Goal: Task Accomplishment & Management: Manage account settings

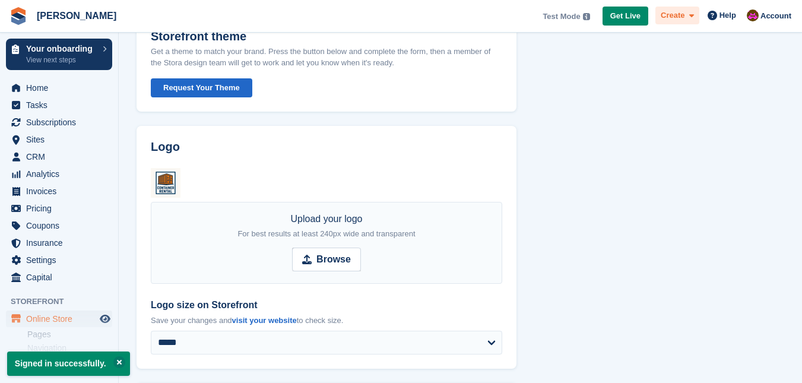
scroll to position [59, 0]
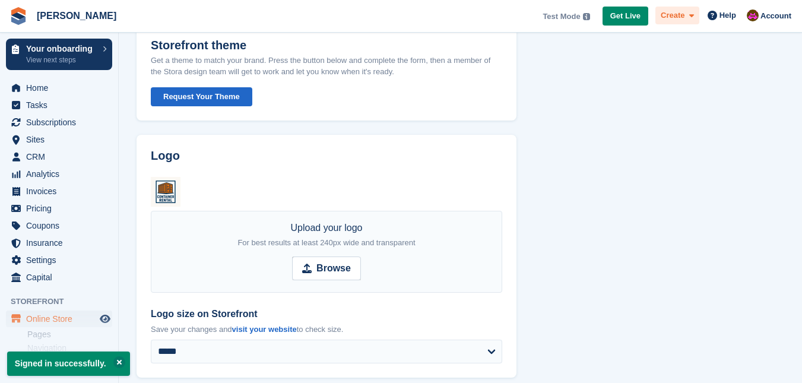
click at [685, 12] on span "Create" at bounding box center [673, 16] width 24 height 12
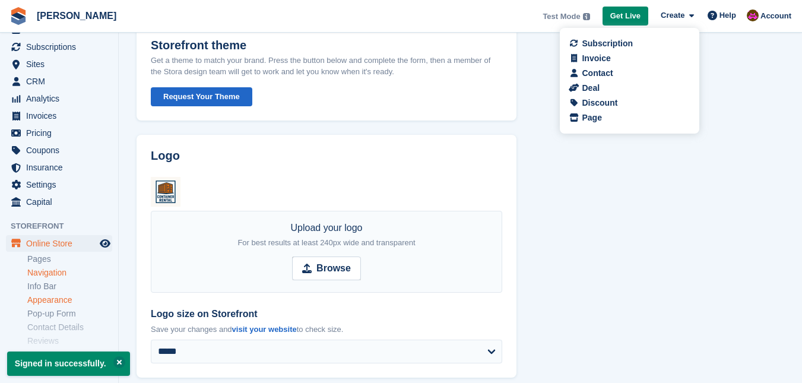
scroll to position [152, 0]
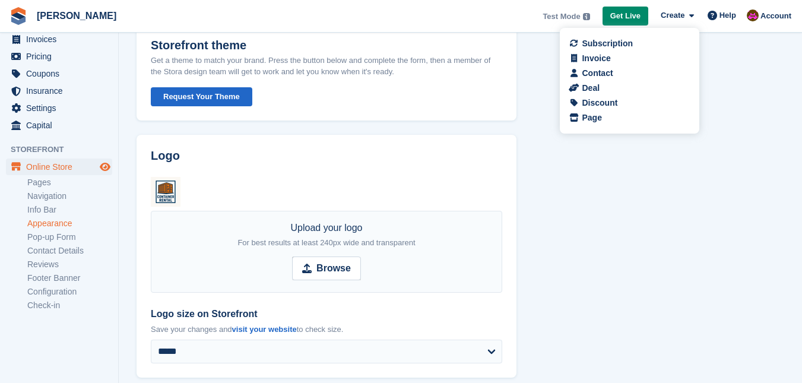
click at [102, 165] on icon "Preview store" at bounding box center [105, 167] width 11 height 10
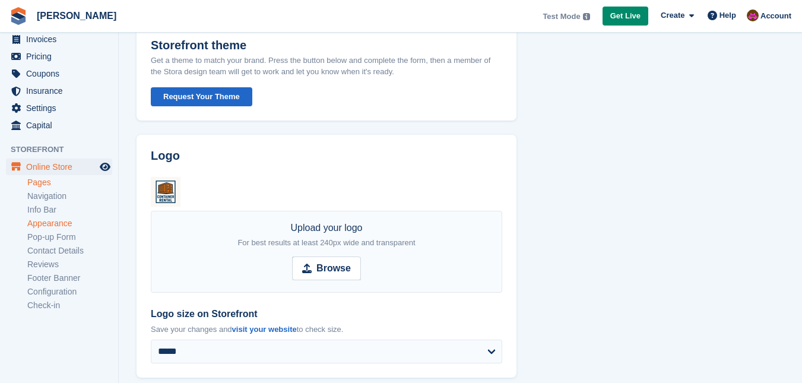
click at [50, 185] on link "Pages" at bounding box center [69, 182] width 85 height 11
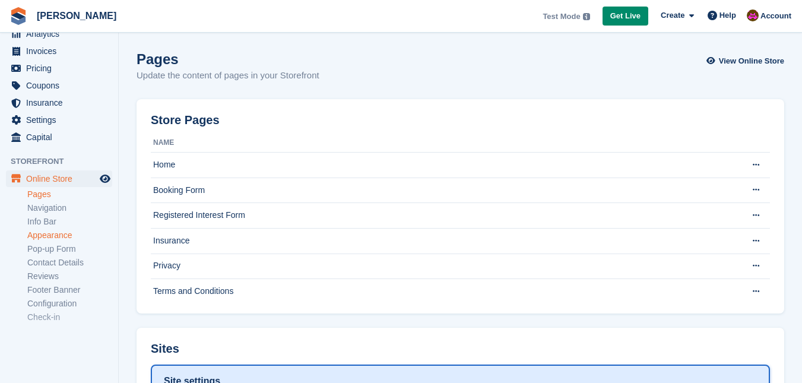
scroll to position [152, 0]
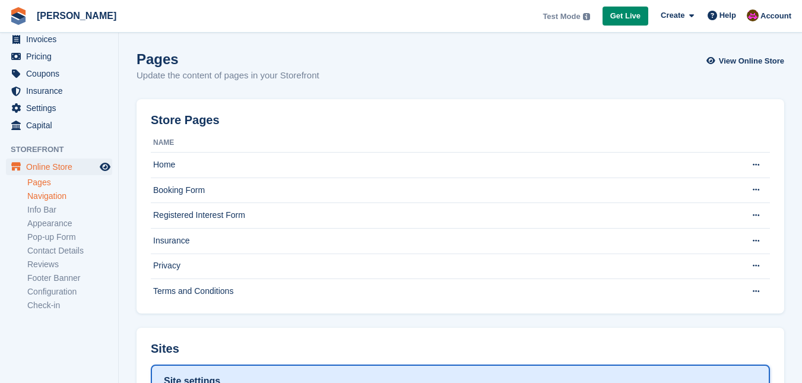
click at [50, 200] on link "Navigation" at bounding box center [69, 196] width 85 height 11
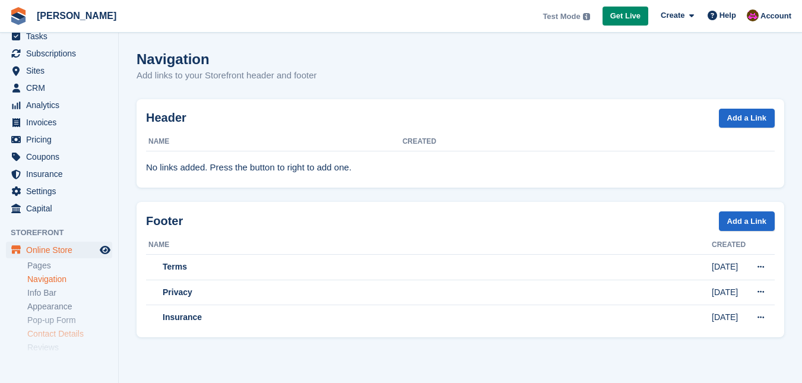
scroll to position [119, 0]
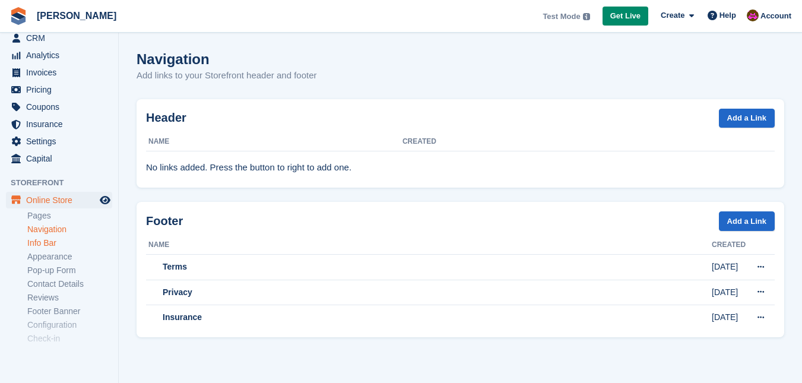
click at [49, 244] on link "Info Bar" at bounding box center [69, 243] width 85 height 11
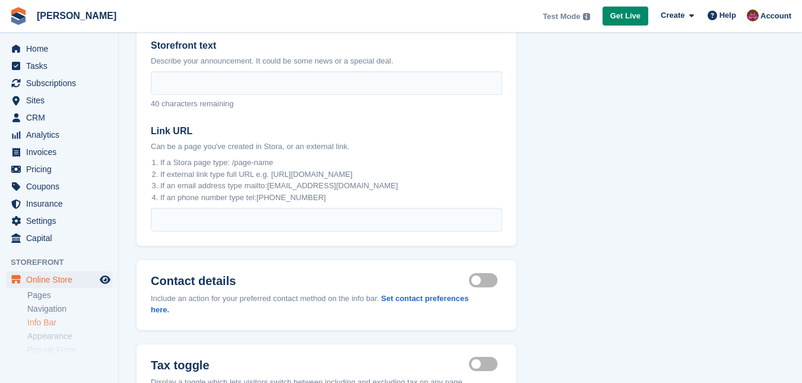
scroll to position [59, 0]
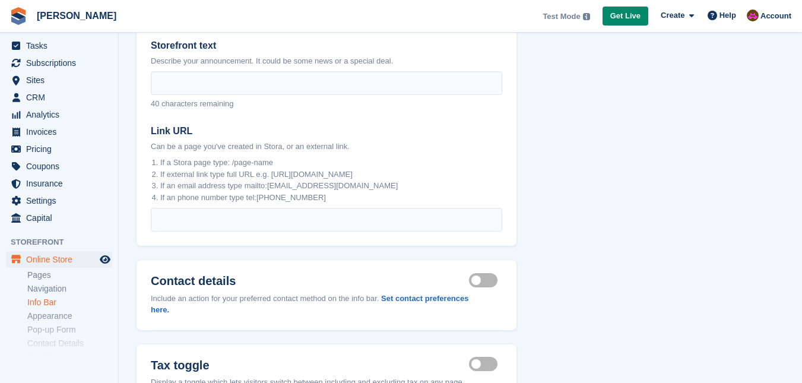
click at [479, 279] on label "Contact details visible" at bounding box center [485, 280] width 33 height 2
click at [56, 315] on link "Appearance" at bounding box center [69, 316] width 85 height 11
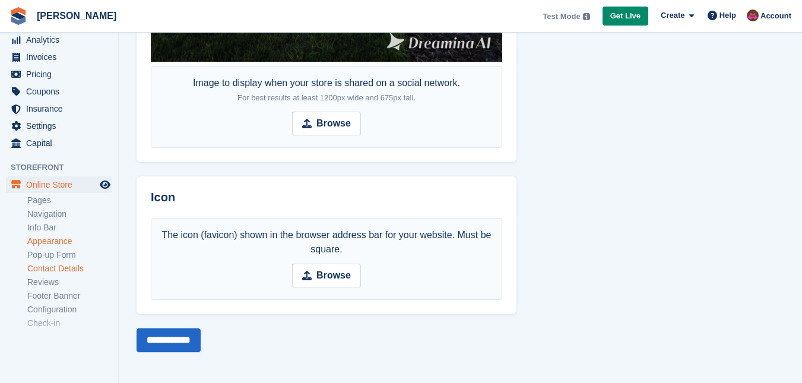
scroll to position [152, 0]
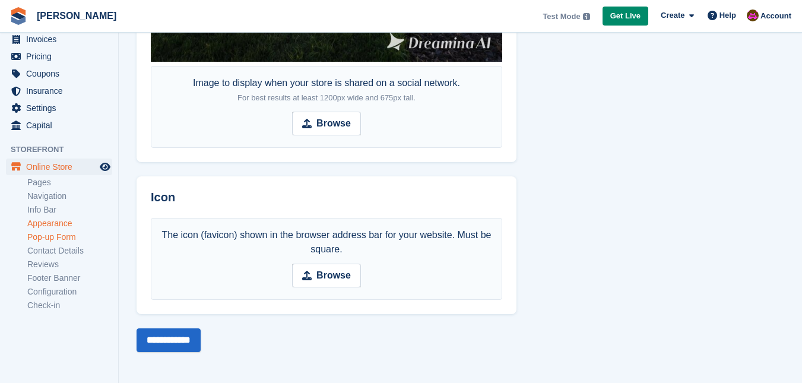
click at [65, 238] on link "Pop-up Form" at bounding box center [69, 237] width 85 height 11
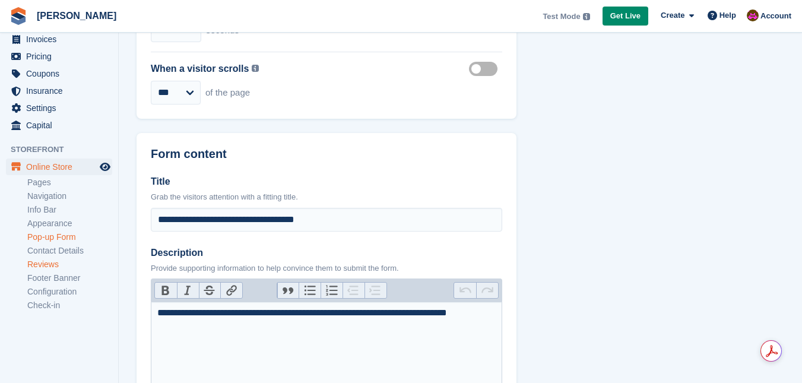
scroll to position [534, 0]
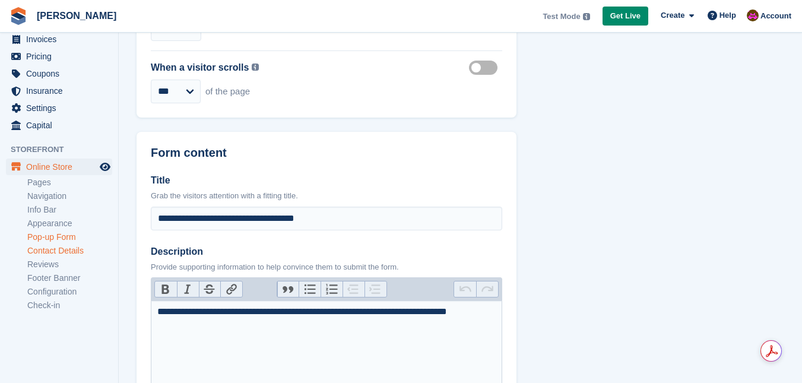
click at [70, 252] on link "Contact Details" at bounding box center [69, 250] width 85 height 11
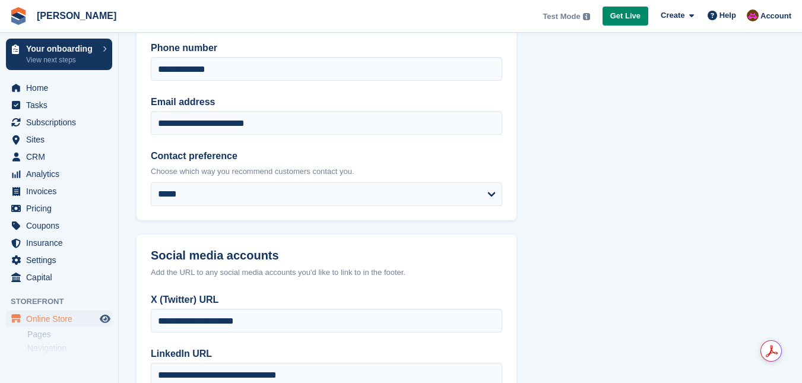
scroll to position [119, 0]
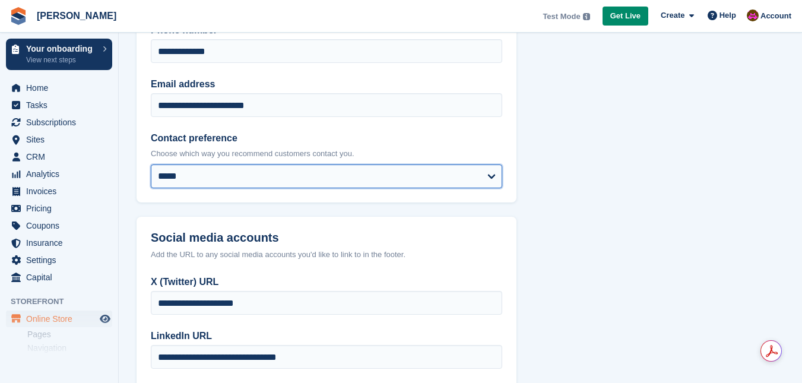
click at [328, 184] on select "***** *****" at bounding box center [327, 176] width 352 height 24
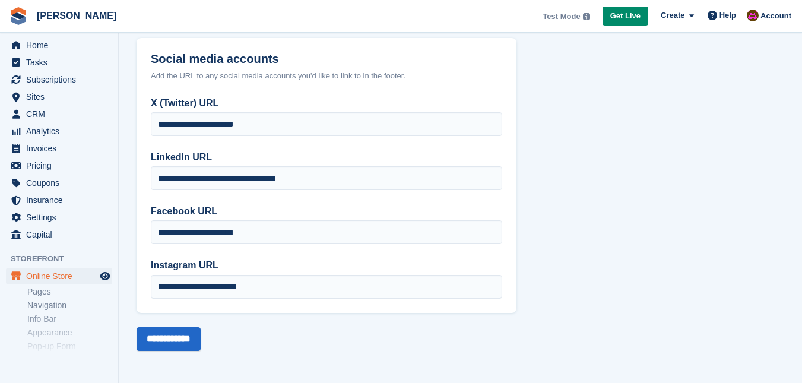
scroll to position [152, 0]
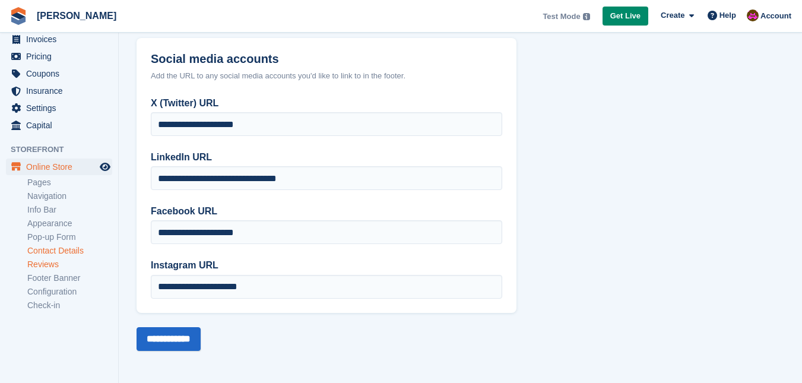
click at [53, 267] on link "Reviews" at bounding box center [69, 264] width 85 height 11
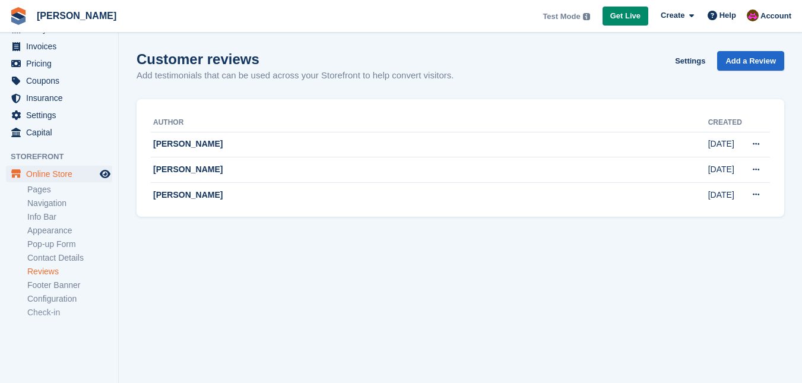
scroll to position [152, 0]
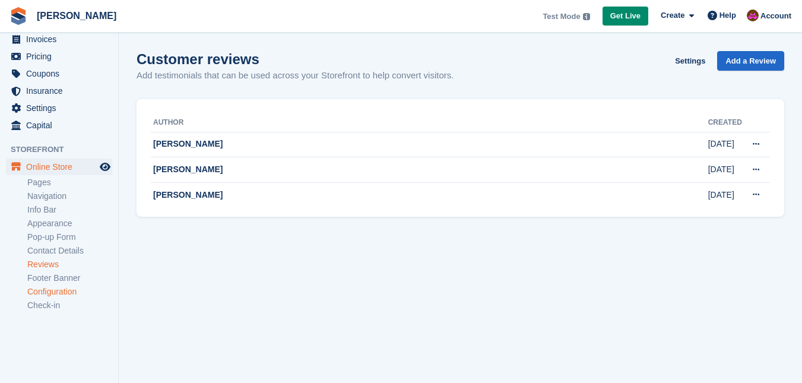
click at [72, 291] on link "Configuration" at bounding box center [69, 291] width 85 height 11
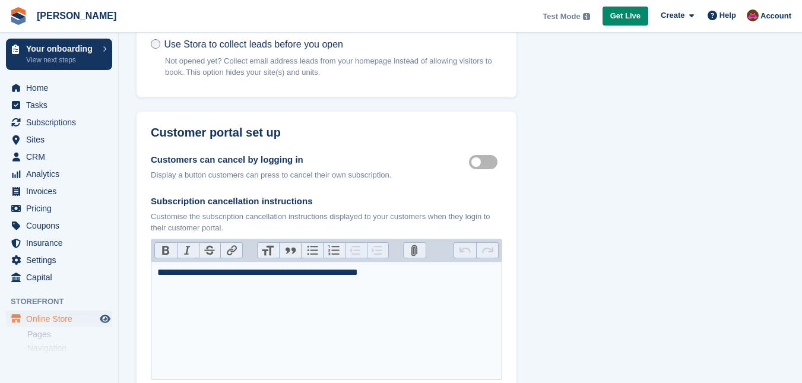
scroll to position [416, 0]
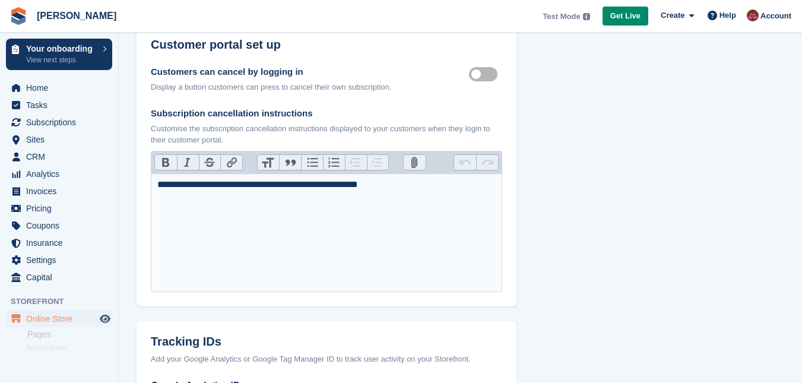
click at [443, 195] on trix-editor "**********" at bounding box center [327, 232] width 352 height 119
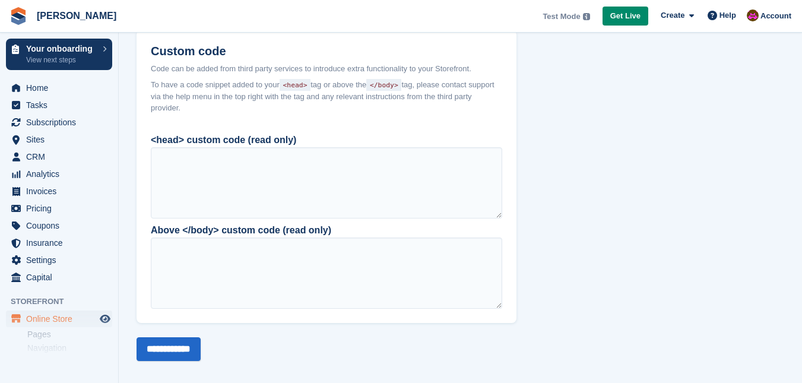
scroll to position [1033, 0]
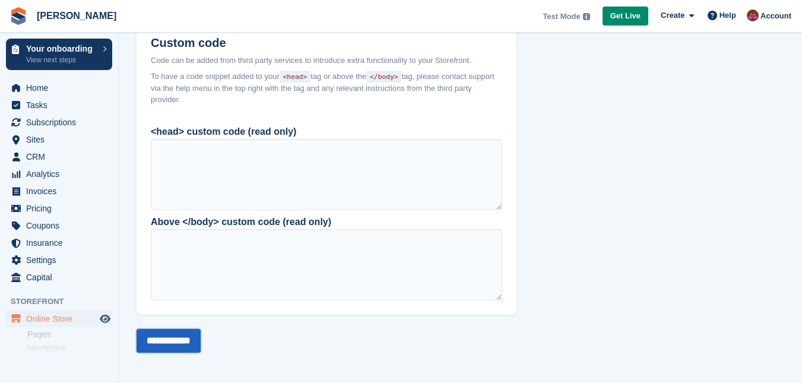
click at [172, 338] on input "**********" at bounding box center [169, 341] width 64 height 24
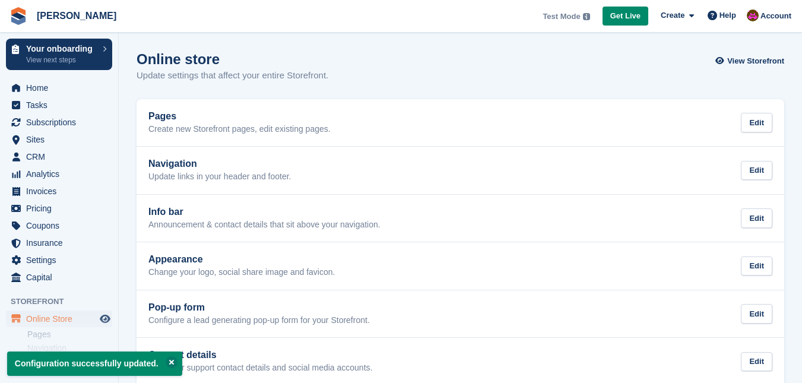
scroll to position [152, 0]
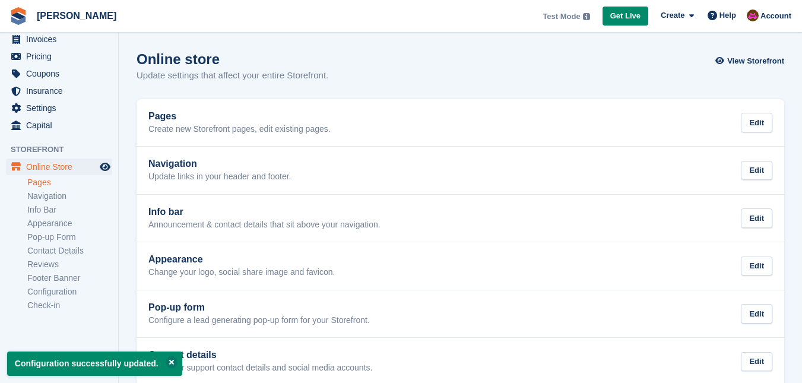
click at [44, 181] on link "Pages" at bounding box center [69, 182] width 85 height 11
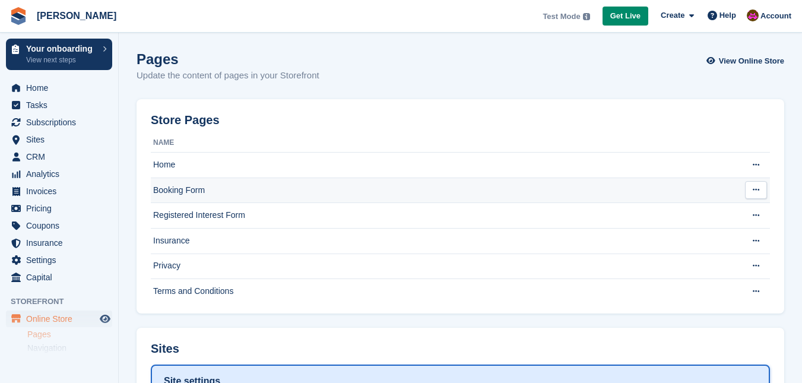
click at [287, 178] on td "Booking Form" at bounding box center [445, 191] width 588 height 26
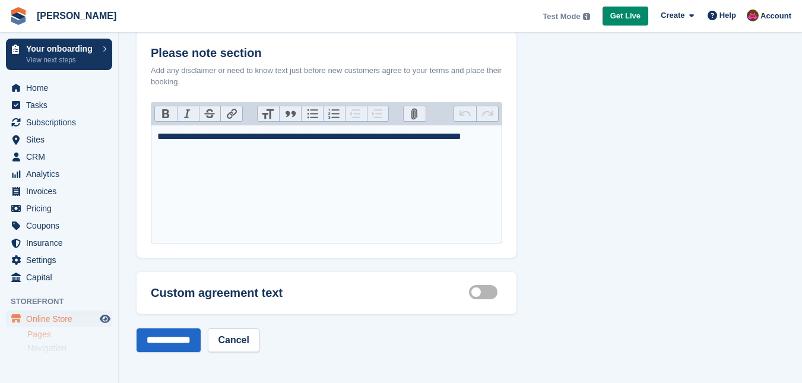
scroll to position [600, 0]
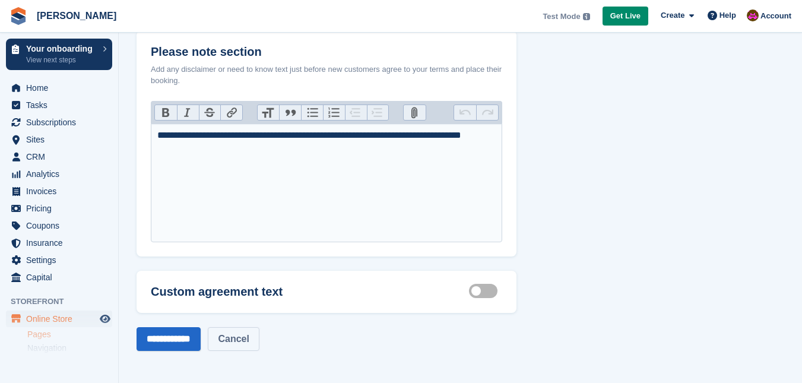
click at [255, 349] on link "Cancel" at bounding box center [233, 339] width 51 height 24
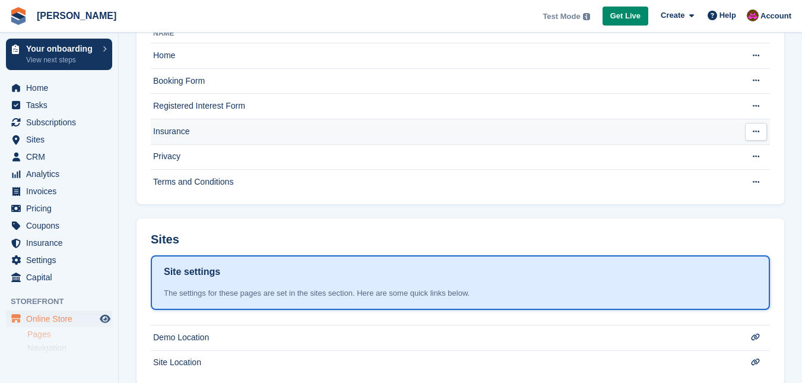
scroll to position [119, 0]
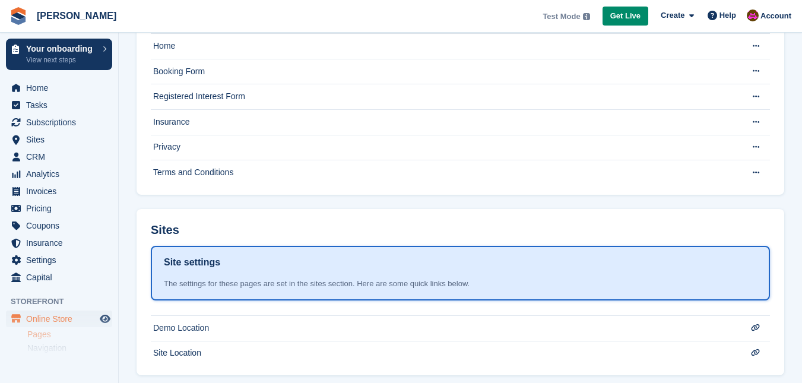
click at [265, 268] on div "Site settings" at bounding box center [460, 262] width 593 height 15
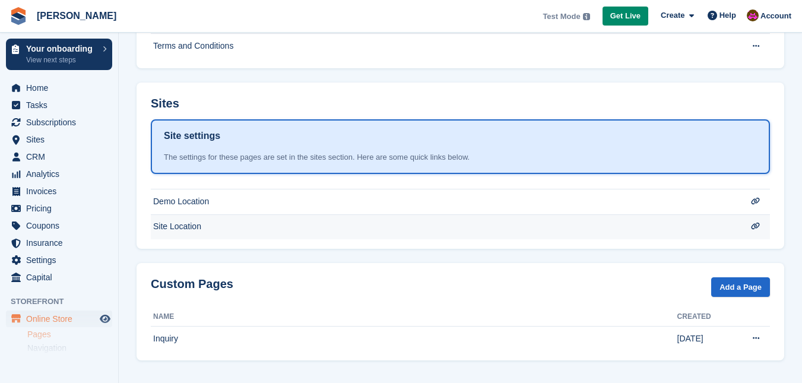
scroll to position [248, 0]
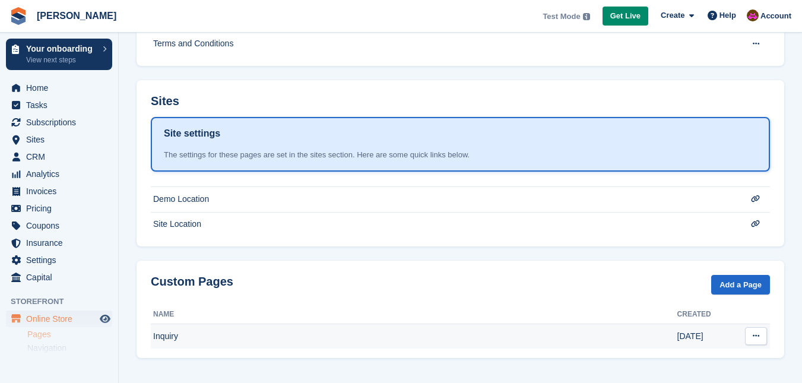
click at [750, 335] on button at bounding box center [756, 336] width 22 height 18
click at [753, 333] on icon at bounding box center [756, 336] width 7 height 8
click at [172, 336] on td "Inquiry" at bounding box center [414, 336] width 527 height 25
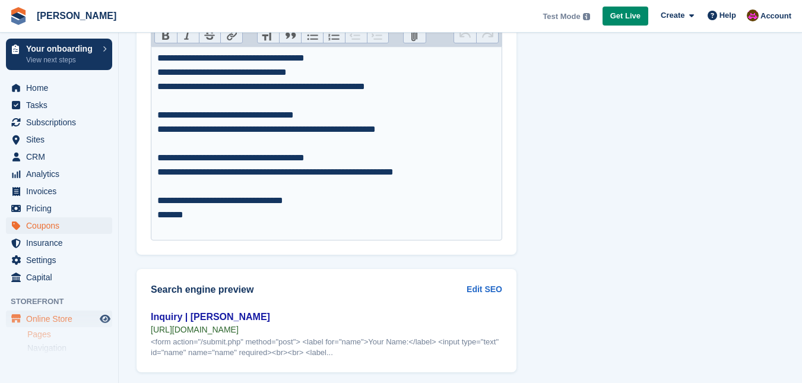
scroll to position [152, 0]
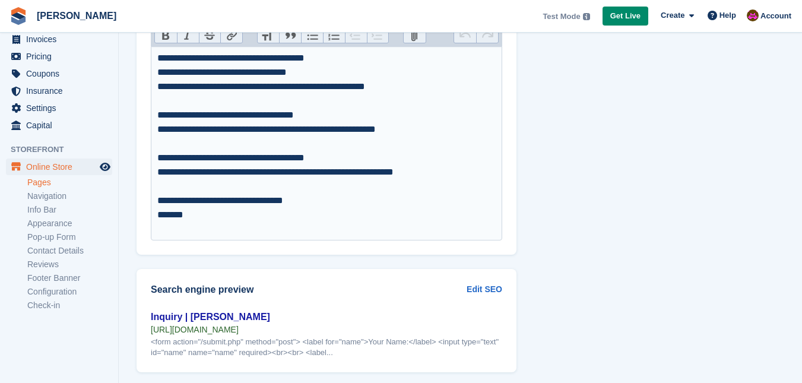
click at [49, 181] on link "Pages" at bounding box center [69, 182] width 85 height 11
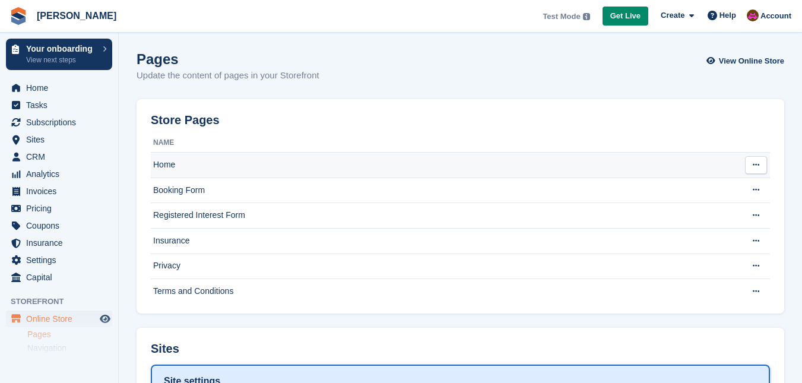
click at [408, 163] on td "Home" at bounding box center [445, 166] width 588 height 26
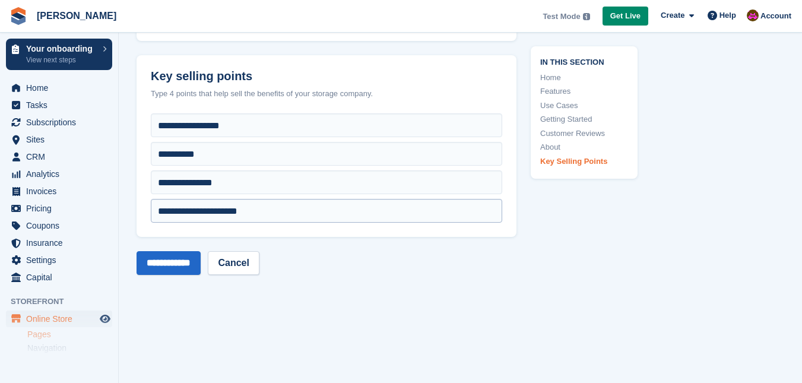
scroll to position [950, 0]
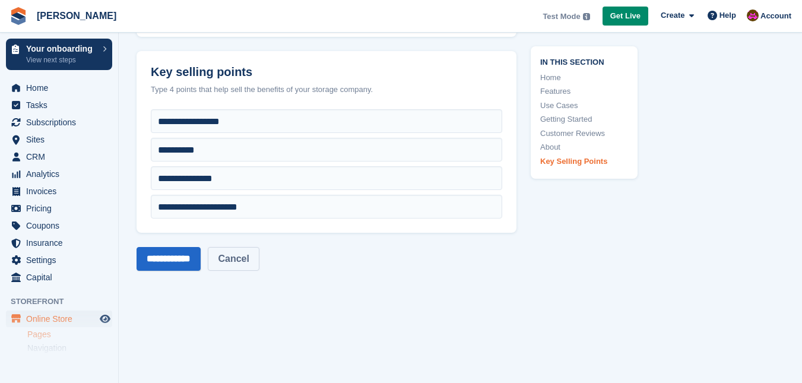
click at [247, 257] on link "Cancel" at bounding box center [233, 259] width 51 height 24
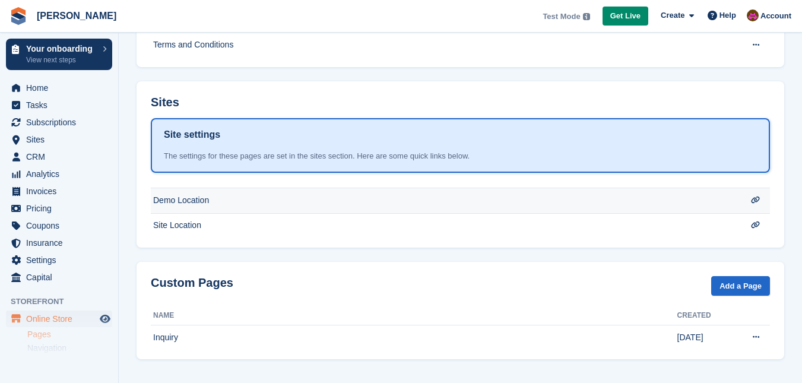
scroll to position [248, 0]
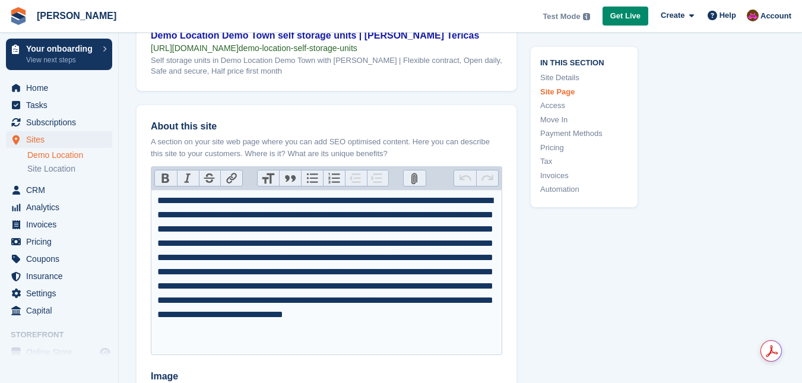
scroll to position [1663, 0]
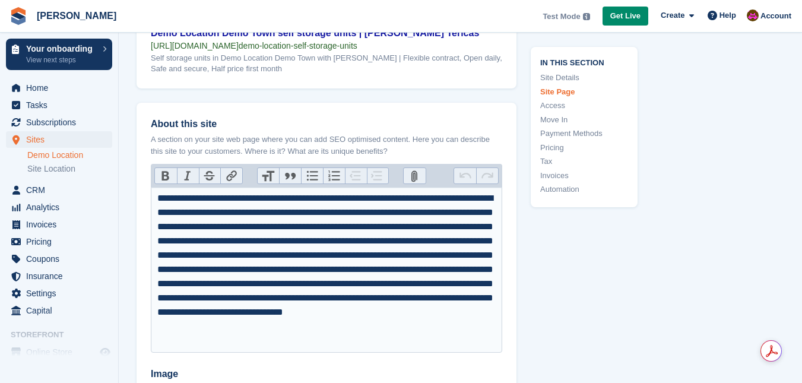
click at [362, 264] on div "**********" at bounding box center [326, 269] width 339 height 157
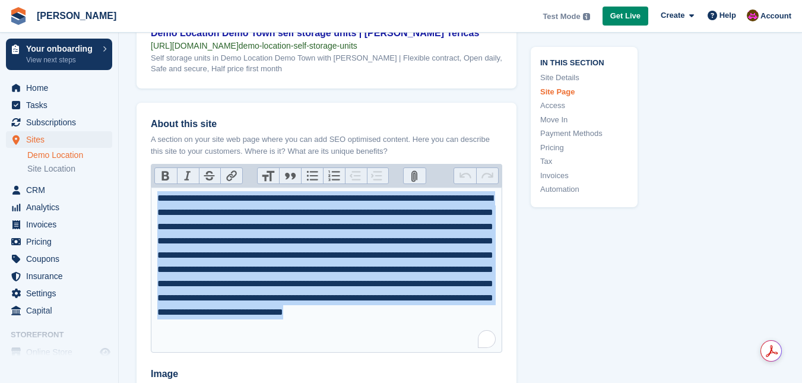
type trix-editor "**********"
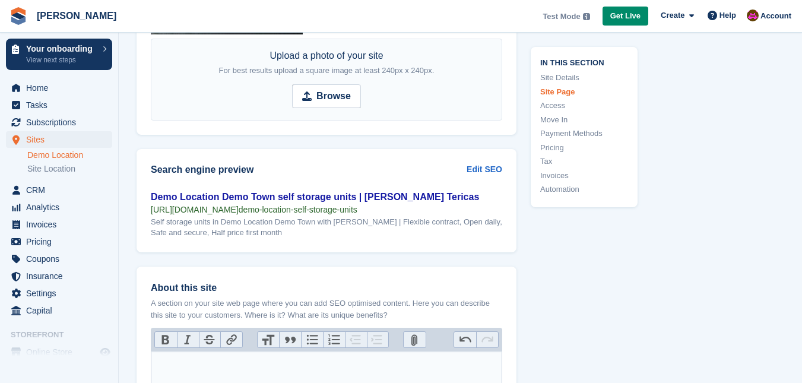
scroll to position [1484, 0]
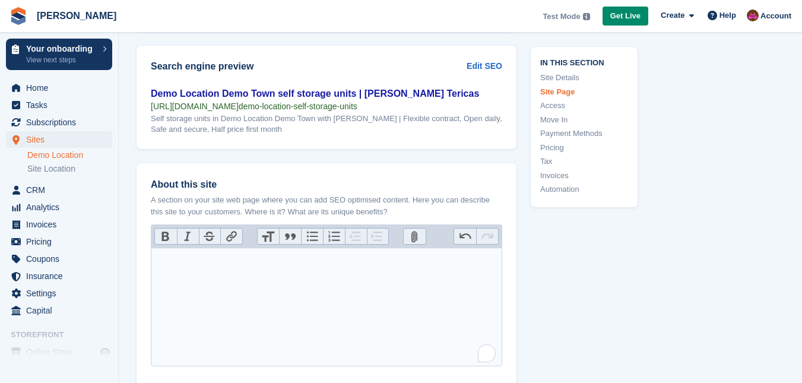
scroll to position [1603, 0]
